Goal: Information Seeking & Learning: Learn about a topic

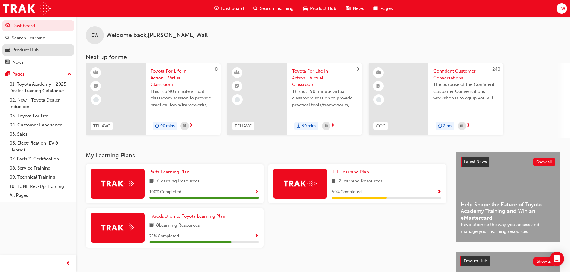
click at [24, 50] on div "Product Hub" at bounding box center [25, 50] width 26 height 7
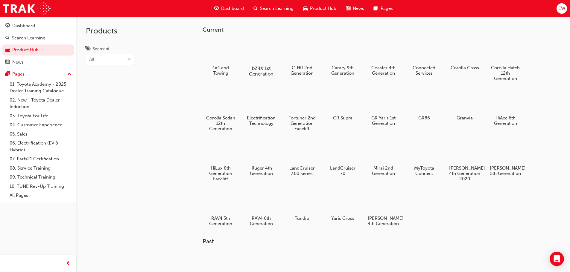
click at [275, 54] on div at bounding box center [260, 51] width 33 height 24
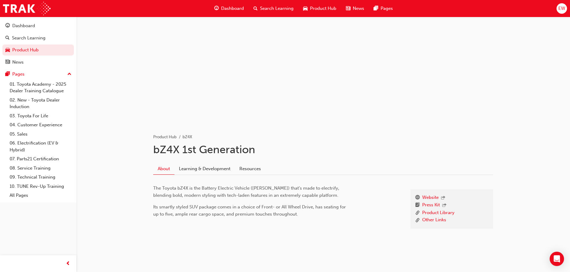
scroll to position [22, 0]
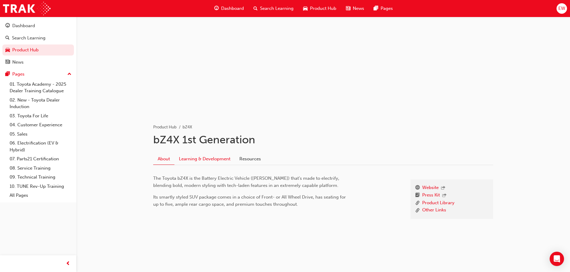
click at [209, 162] on link "Learning & Development" at bounding box center [204, 158] width 60 height 11
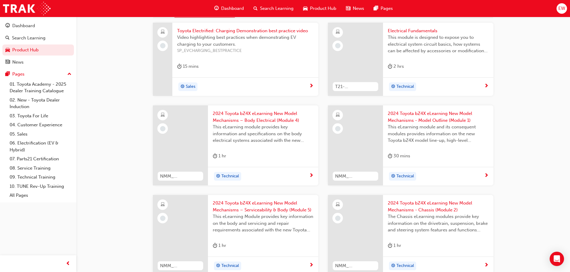
scroll to position [179, 0]
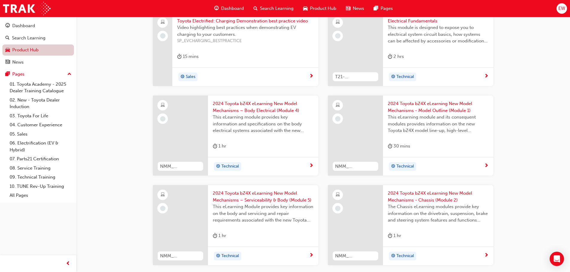
click at [36, 49] on link "Product Hub" at bounding box center [37, 50] width 71 height 11
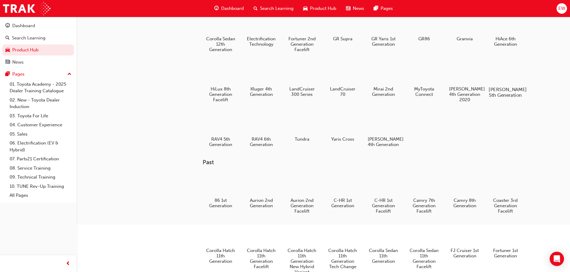
scroll to position [90, 0]
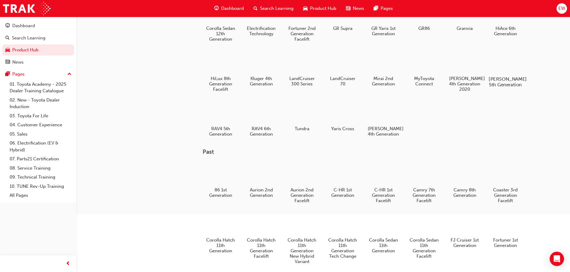
click at [500, 64] on div at bounding box center [504, 62] width 33 height 24
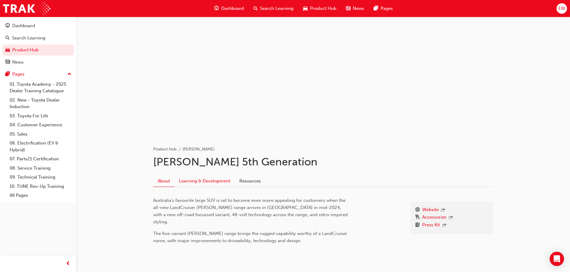
click at [194, 181] on link "Learning & Development" at bounding box center [204, 181] width 60 height 11
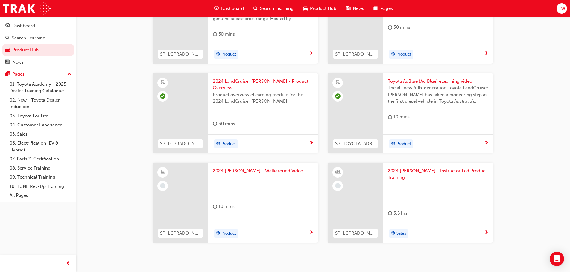
scroll to position [209, 0]
click at [266, 174] on div at bounding box center [263, 186] width 101 height 24
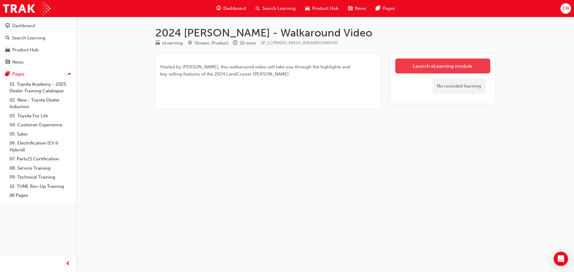
click at [474, 64] on link "Launch eLearning module" at bounding box center [442, 66] width 95 height 15
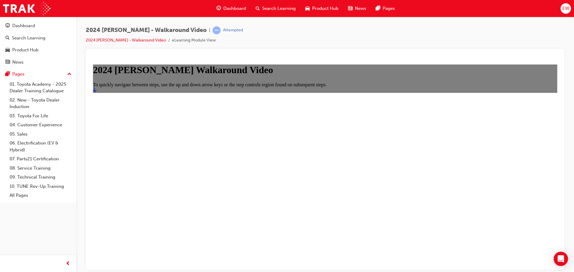
click at [97, 92] on link "Start" at bounding box center [95, 89] width 4 height 5
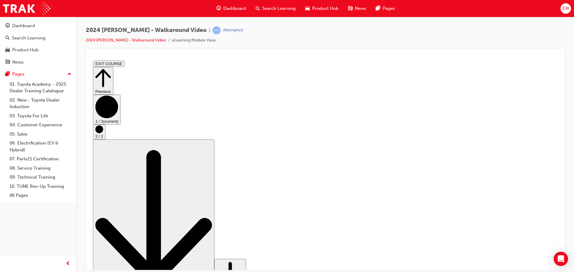
click at [103, 133] on circle "Step controls" at bounding box center [99, 129] width 8 height 8
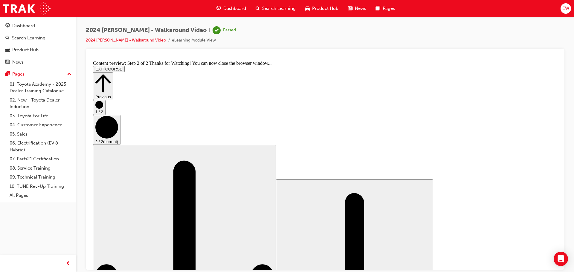
click at [103, 109] on circle "Step controls" at bounding box center [99, 105] width 8 height 8
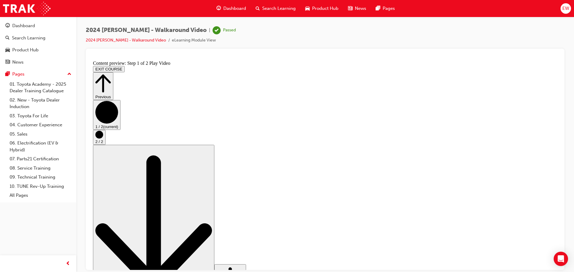
drag, startPoint x: 288, startPoint y: 244, endPoint x: 409, endPoint y: 245, distance: 121.1
drag, startPoint x: 402, startPoint y: 241, endPoint x: 394, endPoint y: 241, distance: 8.4
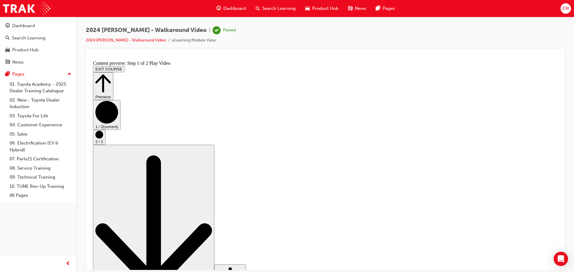
click at [103, 138] on circle "Step controls" at bounding box center [99, 135] width 8 height 8
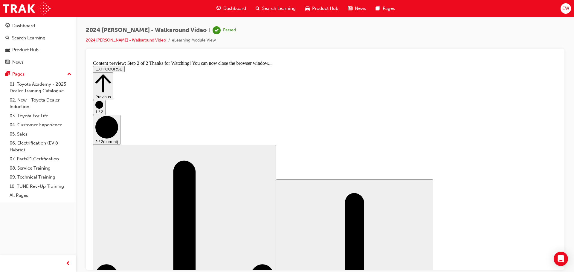
click at [111, 74] on icon "Step controls" at bounding box center [103, 83] width 16 height 21
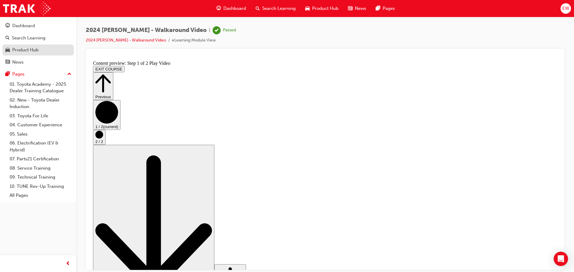
click at [26, 50] on div "Product Hub" at bounding box center [25, 50] width 26 height 7
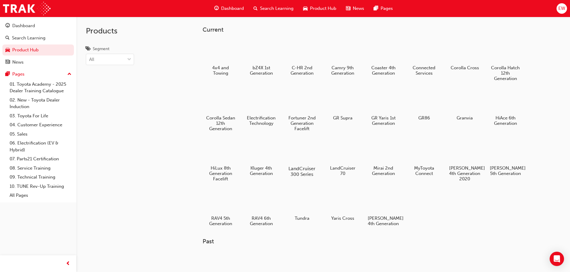
click at [307, 164] on div "LandCruiser 300 Series" at bounding box center [302, 158] width 38 height 42
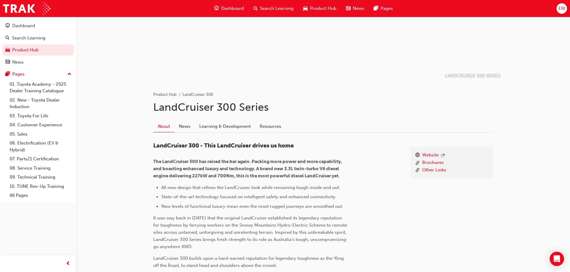
scroll to position [60, 0]
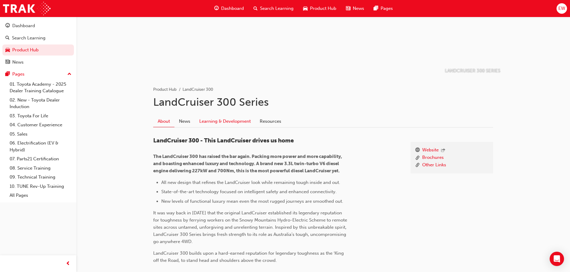
click at [216, 116] on link "Learning & Development" at bounding box center [225, 121] width 60 height 11
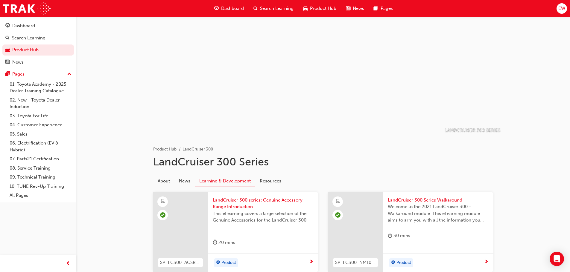
click at [158, 149] on link "Product Hub" at bounding box center [164, 149] width 23 height 5
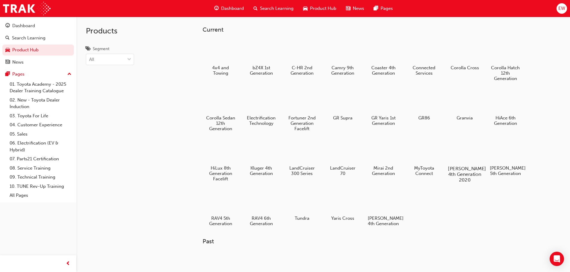
click at [469, 161] on div at bounding box center [464, 152] width 33 height 24
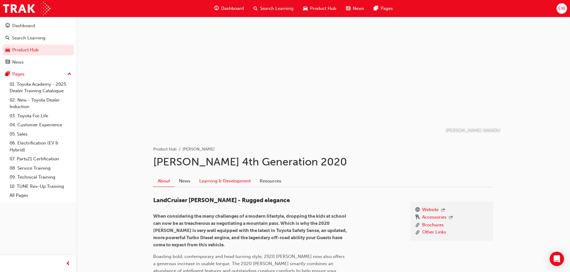
click at [230, 185] on link "Learning & Development" at bounding box center [225, 181] width 60 height 11
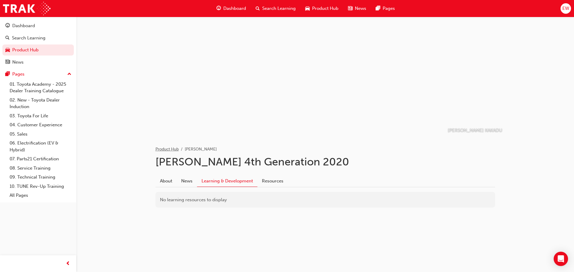
click at [158, 151] on link "Product Hub" at bounding box center [167, 149] width 23 height 5
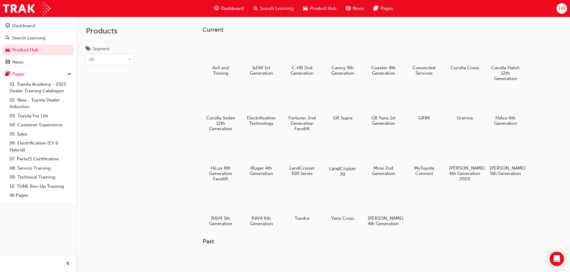
click at [335, 158] on div at bounding box center [342, 152] width 33 height 24
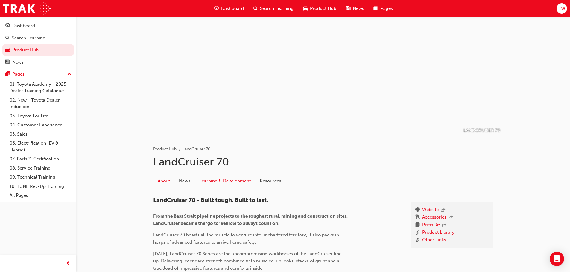
click at [226, 181] on link "Learning & Development" at bounding box center [225, 181] width 60 height 11
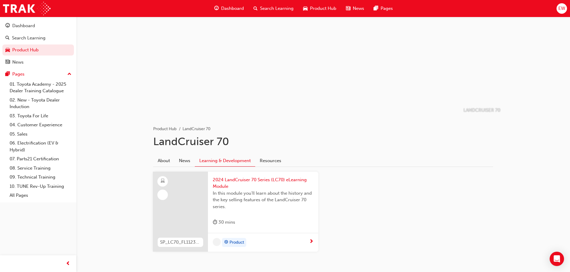
scroll to position [44, 0]
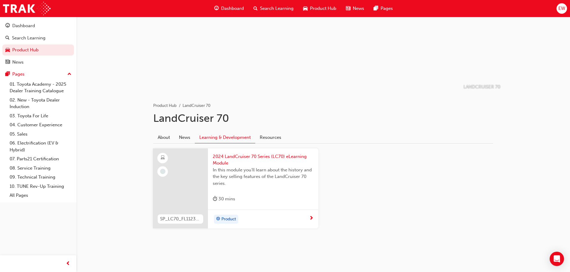
click at [268, 153] on div "2024 LandCruiser 70 Series (LC70) eLearning Module In this module you'll learn …" at bounding box center [263, 180] width 110 height 62
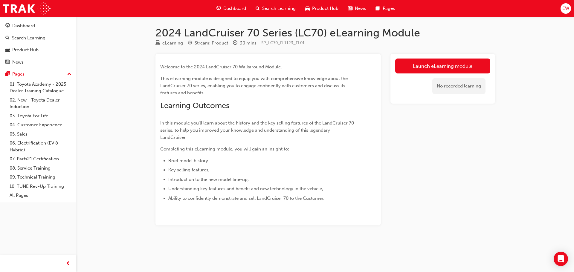
click at [431, 58] on div "Launch eLearning module No recorded learning" at bounding box center [443, 79] width 105 height 50
click at [432, 72] on link "Launch eLearning module" at bounding box center [442, 66] width 95 height 15
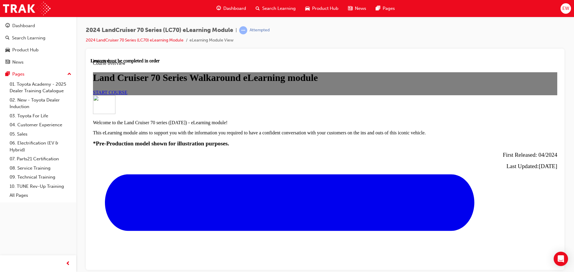
click at [127, 95] on span "START COURSE" at bounding box center [110, 92] width 34 height 5
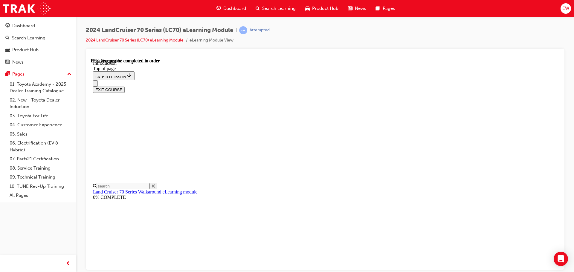
scroll to position [288, 0]
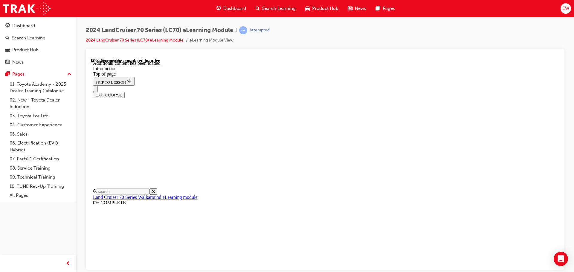
scroll to position [343, 0]
drag, startPoint x: 522, startPoint y: 124, endPoint x: 502, endPoint y: 118, distance: 20.9
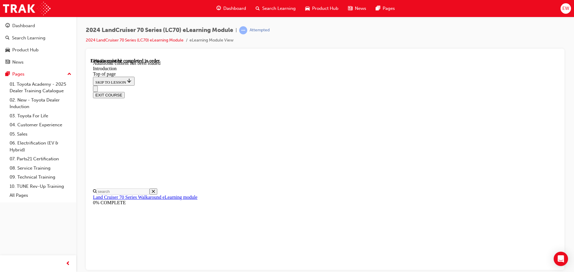
scroll to position [422, 0]
